Goal: Task Accomplishment & Management: Manage account settings

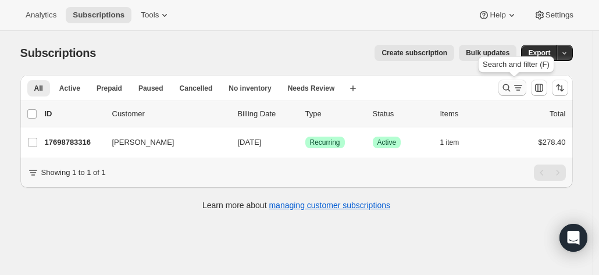
click at [509, 89] on icon "Search and filter results" at bounding box center [507, 88] width 12 height 12
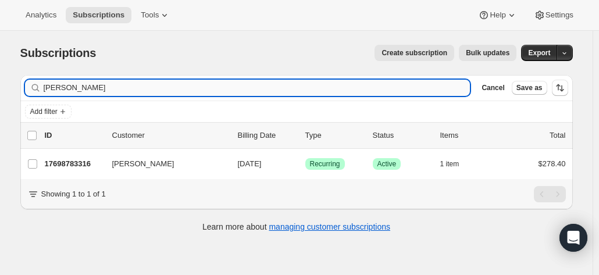
drag, startPoint x: 121, startPoint y: 84, endPoint x: 115, endPoint y: 88, distance: 7.6
click at [115, 84] on input "[PERSON_NAME]" at bounding box center [257, 88] width 427 height 16
drag, startPoint x: 63, startPoint y: 91, endPoint x: 10, endPoint y: 87, distance: 52.5
click at [10, 87] on div "Subscriptions. This page is ready Subscriptions Create subscription Bulk update…" at bounding box center [296, 137] width 580 height 213
